Goal: Information Seeking & Learning: Check status

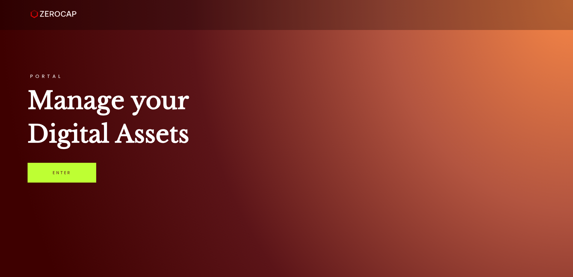
click at [60, 166] on link "Enter" at bounding box center [62, 173] width 69 height 20
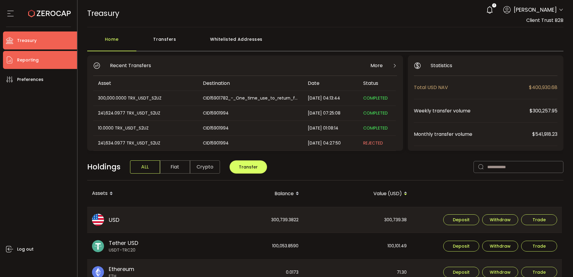
click at [50, 54] on li "Reporting" at bounding box center [40, 60] width 74 height 18
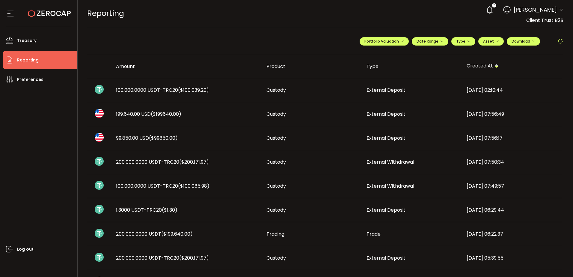
click at [195, 91] on span "($100,039.20)" at bounding box center [193, 90] width 31 height 7
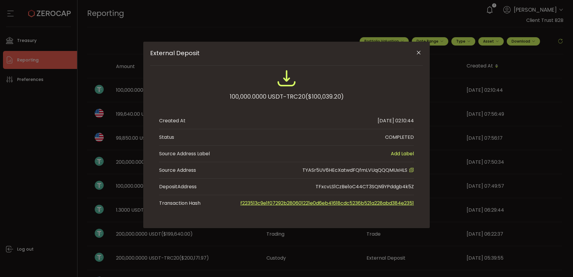
click at [366, 169] on span "TYASr5UV6HEcXatwdFQfmLVUqQQQMUxHLS" at bounding box center [355, 170] width 105 height 7
copy span "TYASr5UV6HEcXatwdFQfmLVUqQQQMUxHLS"
click at [369, 203] on link "f223513c9e1f07292b280601221e0d6eb41618cdc5236b521a228abd384e2351" at bounding box center [327, 203] width 174 height 7
